Goal: Task Accomplishment & Management: Complete application form

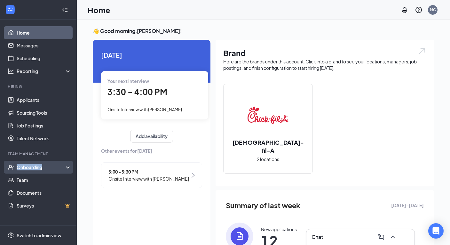
click at [25, 167] on div "Onboarding" at bounding box center [41, 167] width 49 height 6
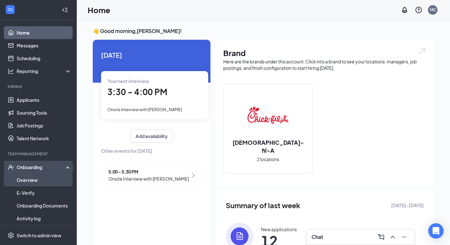
click at [29, 176] on link "Overview" at bounding box center [44, 179] width 55 height 13
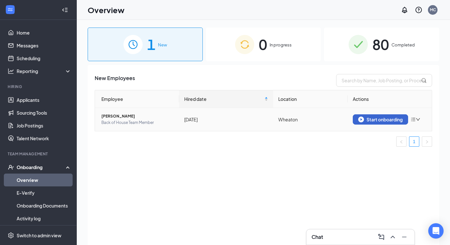
click at [377, 116] on div "Start onboarding" at bounding box center [380, 119] width 44 height 6
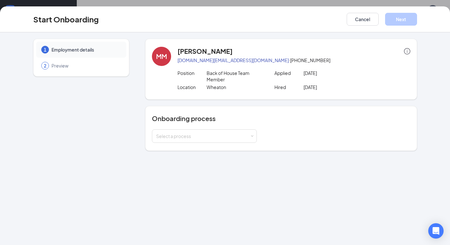
click at [188, 119] on h4 "Onboarding process" at bounding box center [281, 118] width 259 height 9
click at [186, 134] on div "Select a process" at bounding box center [203, 136] width 94 height 6
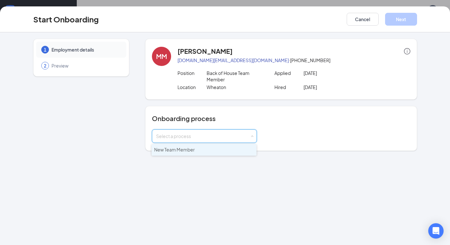
click at [183, 151] on span "New Team Member" at bounding box center [174, 150] width 41 height 6
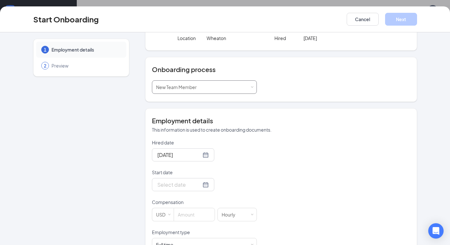
scroll to position [76, 0]
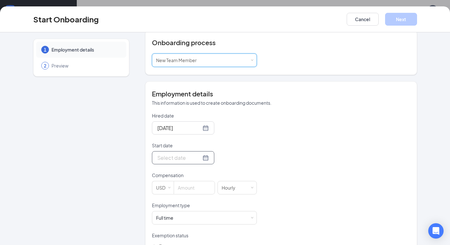
click at [205, 158] on div at bounding box center [183, 158] width 52 height 8
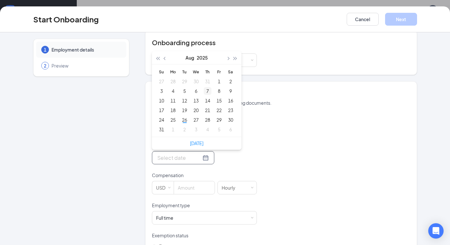
type input "[DATE]"
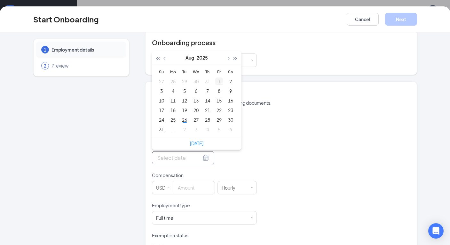
type input "[DATE]"
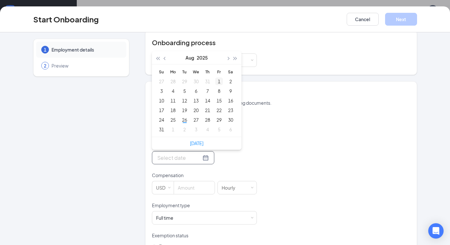
type input "[DATE]"
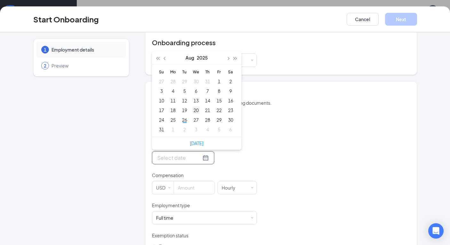
type input "[DATE]"
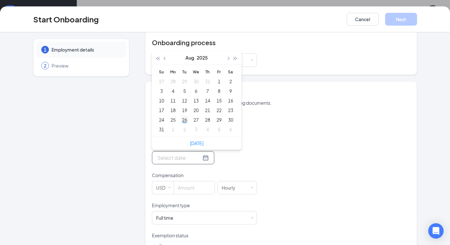
type input "[DATE]"
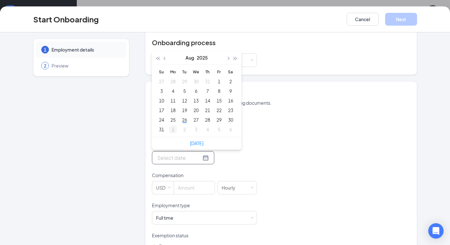
type input "[DATE]"
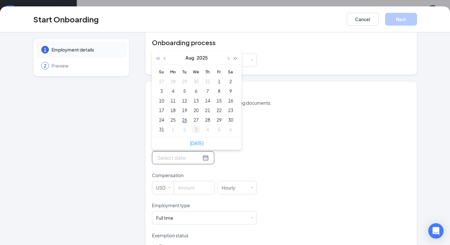
type input "[DATE]"
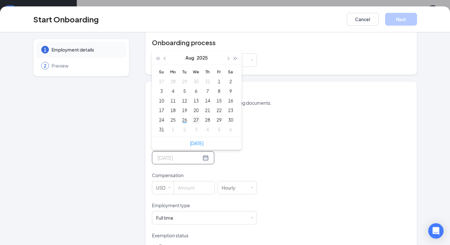
click at [194, 121] on div "27" at bounding box center [196, 120] width 8 height 8
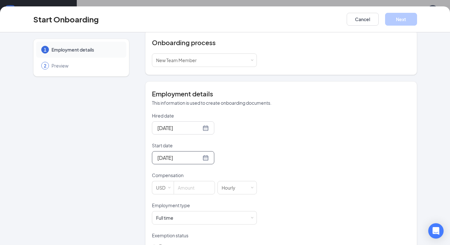
click at [217, 158] on div "[DATE]" at bounding box center [204, 157] width 105 height 13
click at [189, 183] on input at bounding box center [194, 187] width 41 height 13
type input "16"
click at [298, 172] on div "Hired date [DATE] Start date [DATE] [DATE] Su Mo Tu We Th Fr Sa 27 28 29 30 31 …" at bounding box center [281, 201] width 259 height 179
click at [247, 164] on div "[DATE]" at bounding box center [204, 157] width 105 height 13
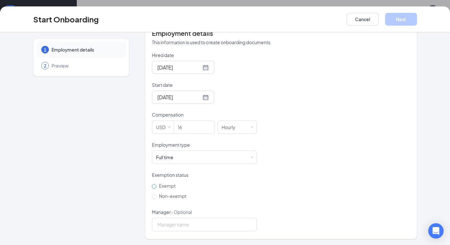
scroll to position [29, 0]
click at [154, 200] on label "Non-exempt" at bounding box center [170, 196] width 37 height 10
click at [154, 199] on input "Non-exempt" at bounding box center [154, 196] width 4 height 4
radio input "true"
click at [245, 183] on div "Exempt Non-exempt" at bounding box center [204, 190] width 105 height 20
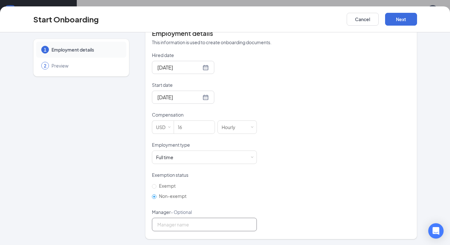
click at [192, 221] on input "Manager - Optional" at bounding box center [204, 224] width 105 height 13
type input "[PERSON_NAME]"
click at [359, 148] on div "Hired date [DATE] Start date [DATE] [DATE] Su Mo Tu We Th Fr Sa 27 28 29 30 31 …" at bounding box center [281, 141] width 259 height 179
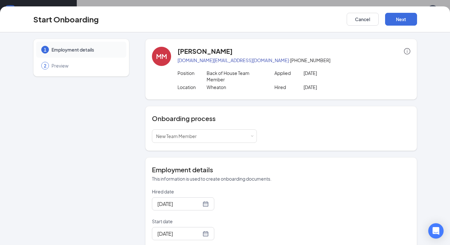
scroll to position [0, 0]
click at [208, 139] on div "Select a process New Team Member" at bounding box center [204, 136] width 97 height 13
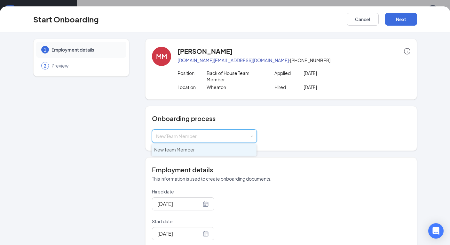
click at [316, 119] on h4 "Onboarding process" at bounding box center [281, 118] width 259 height 9
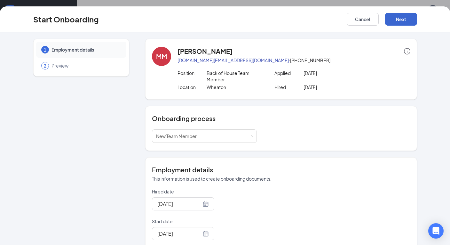
click at [396, 21] on button "Next" at bounding box center [401, 19] width 32 height 13
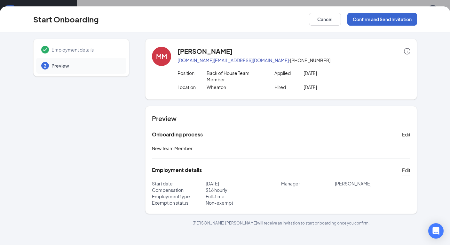
click at [396, 21] on button "Confirm and Send Invitation" at bounding box center [382, 19] width 70 height 13
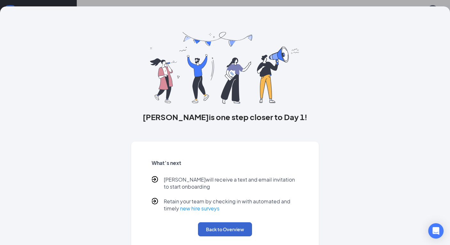
click at [229, 228] on button "Back to Overview" at bounding box center [225, 229] width 54 height 14
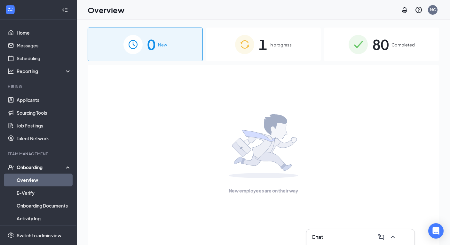
click at [260, 42] on span "1" at bounding box center [263, 44] width 8 height 22
